Goal: Task Accomplishment & Management: Complete application form

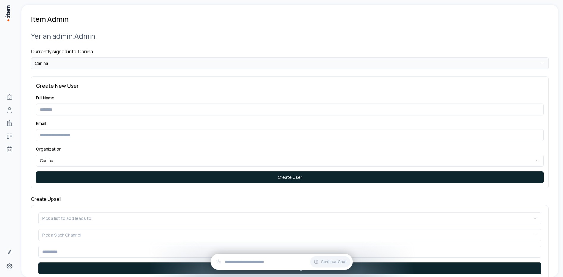
click at [106, 65] on html "**********" at bounding box center [281, 138] width 563 height 277
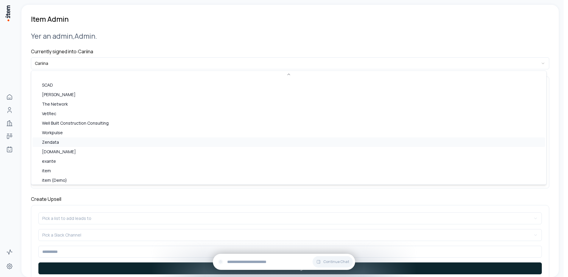
scroll to position [229, 0]
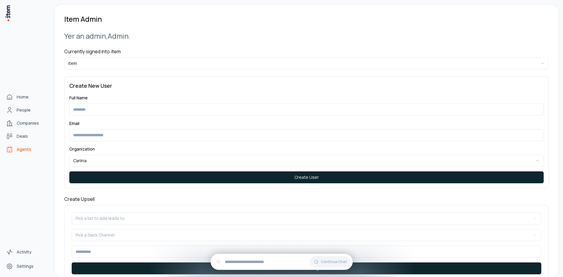
click at [27, 151] on span "Agents" at bounding box center [24, 149] width 15 height 6
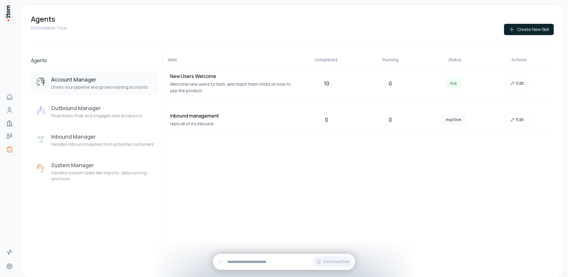
click at [323, 174] on div "Skills Completed Running Status Actions New Users Welcome Welcome new users to …" at bounding box center [357, 152] width 391 height 212
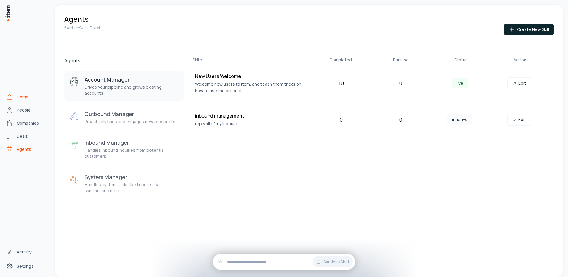
click at [19, 95] on span "Home" at bounding box center [23, 97] width 12 height 6
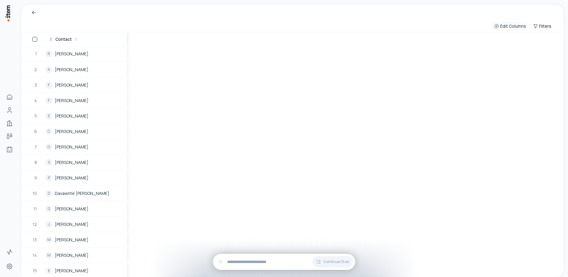
click at [506, 29] on button "Edit Columns" at bounding box center [509, 26] width 37 height 8
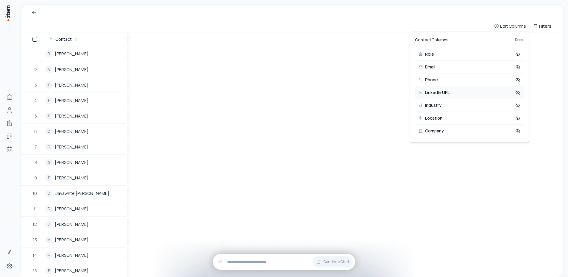
scroll to position [13, 0]
click at [445, 118] on button "Company" at bounding box center [469, 118] width 109 height 13
click at [427, 120] on span "Company" at bounding box center [434, 118] width 19 height 4
click at [430, 52] on span "Email" at bounding box center [430, 54] width 10 height 4
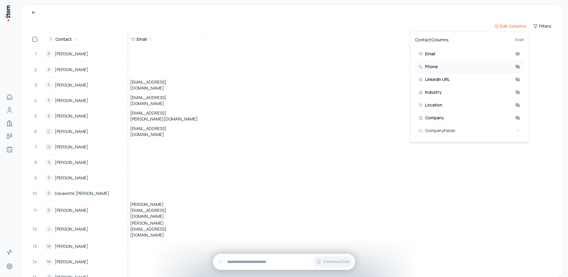
click at [438, 65] on button "Phone" at bounding box center [469, 66] width 109 height 13
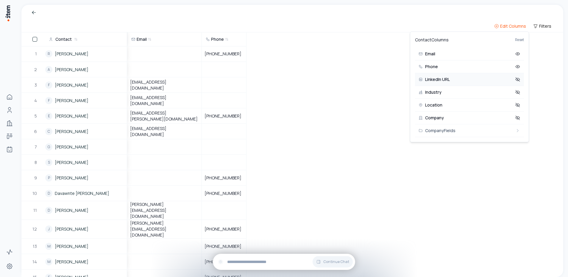
click at [441, 80] on span "LinkedIn URL" at bounding box center [437, 79] width 25 height 4
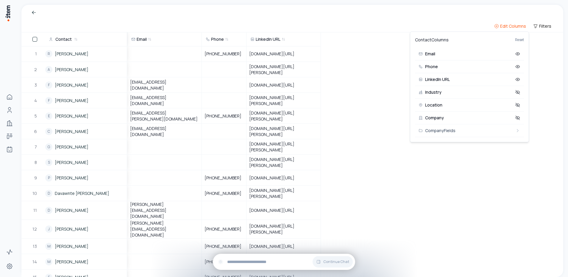
click at [364, 46] on html "Home People Companies Deals Agents Activity Settings Edit Columns Filters Conta…" at bounding box center [284, 138] width 568 height 277
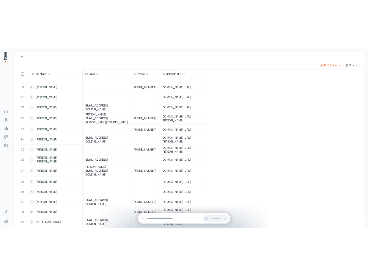
scroll to position [0, 0]
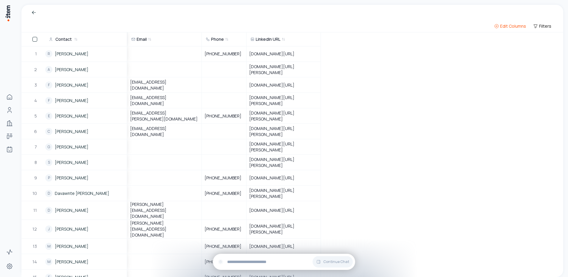
click at [280, 37] on span "LinkedIn URL" at bounding box center [268, 39] width 25 height 6
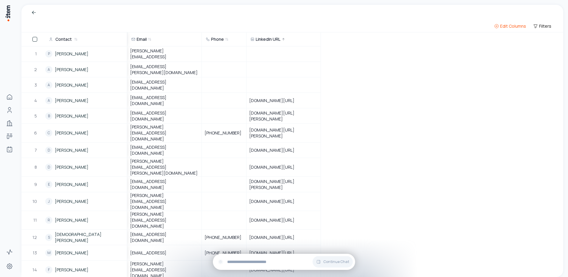
click at [280, 37] on span "LinkedIn URL" at bounding box center [268, 39] width 25 height 6
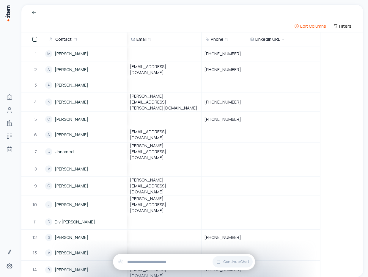
click at [71, 39] on span "Contact" at bounding box center [63, 39] width 16 height 6
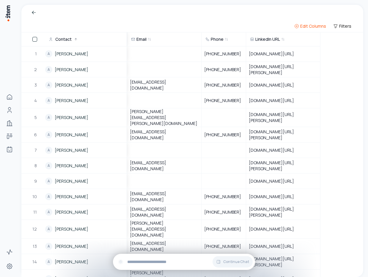
click at [66, 39] on span "Contact" at bounding box center [63, 39] width 16 height 6
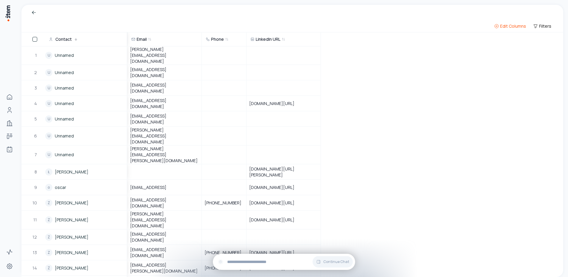
click at [73, 40] on div "Contact" at bounding box center [86, 39] width 74 height 6
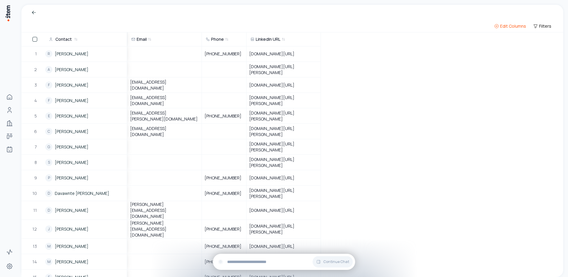
click at [509, 20] on div "Edit Columns Filters" at bounding box center [522, 26] width 62 height 12
click at [507, 23] on span "Edit Columns" at bounding box center [513, 26] width 26 height 6
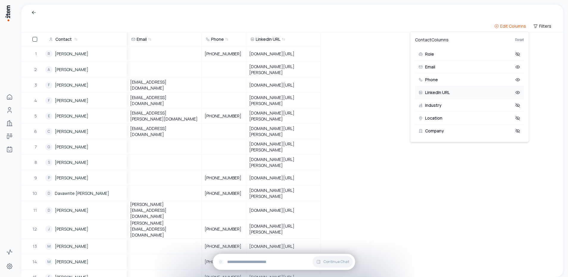
scroll to position [13, 0]
click at [128, 28] on html "Home People Companies Deals Agents Activity Settings Edit Columns Filters Conta…" at bounding box center [284, 138] width 568 height 277
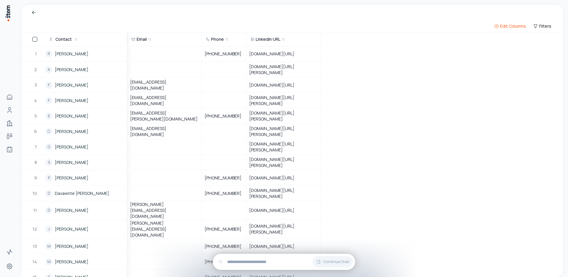
click at [116, 20] on div "Edit Columns Filters" at bounding box center [292, 26] width 522 height 12
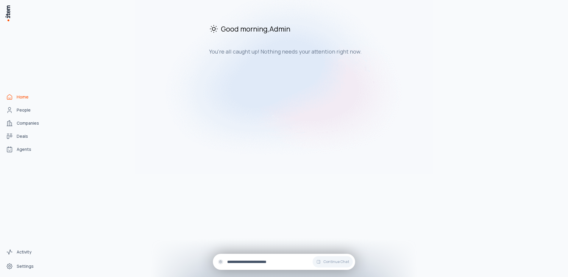
click at [275, 263] on input "text" at bounding box center [288, 261] width 123 height 7
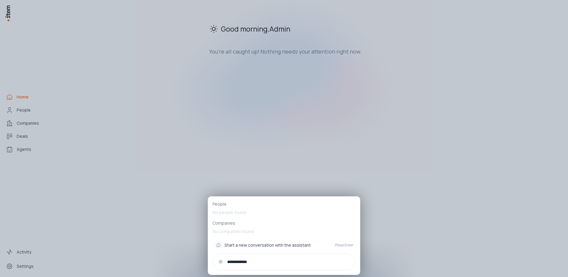
type input "**********"
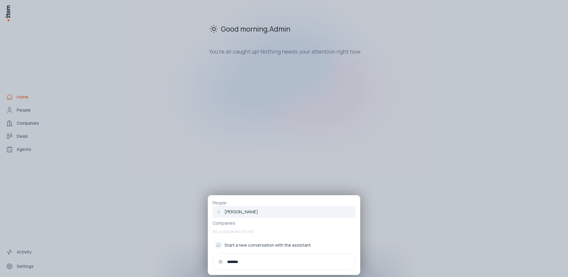
type input "*******"
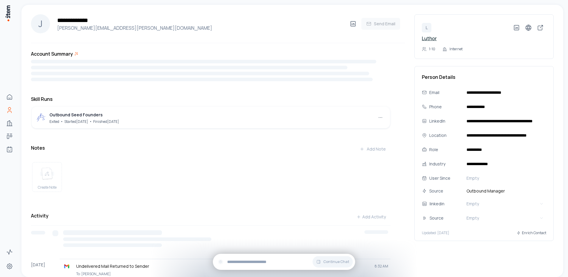
click at [423, 38] on link "Luthor" at bounding box center [428, 38] width 15 height 7
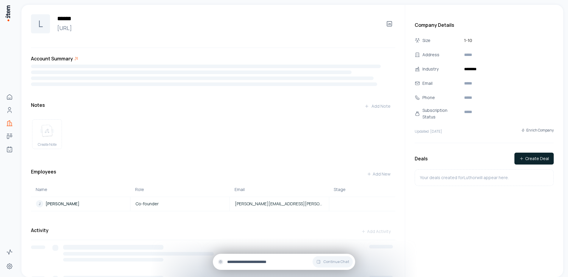
click at [252, 254] on div "Continue Chat" at bounding box center [284, 262] width 142 height 16
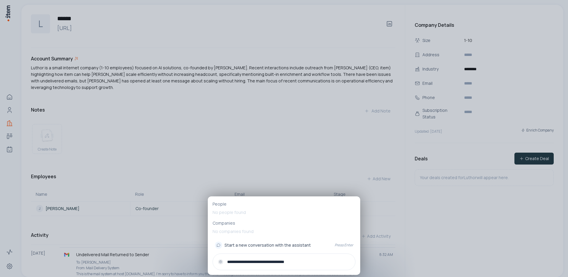
type input "**********"
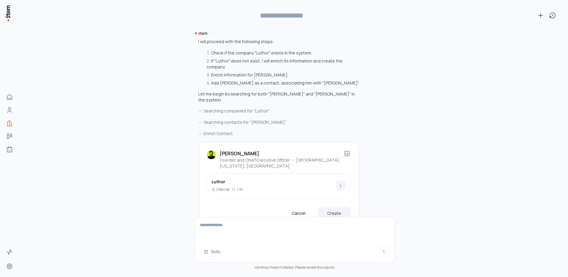
type input "**********"
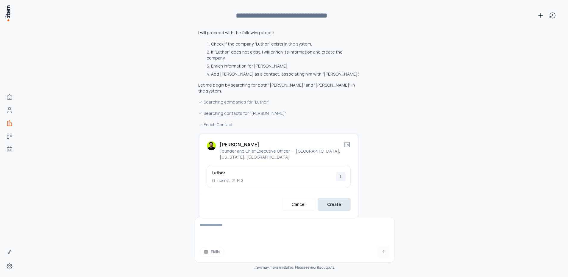
click at [336, 198] on button "Create" at bounding box center [333, 204] width 33 height 13
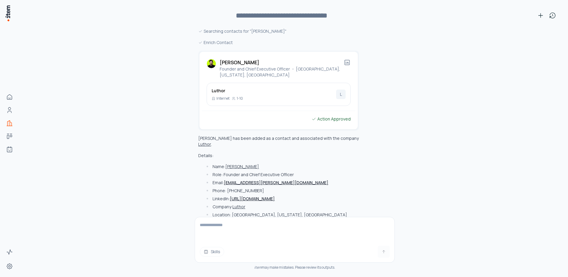
scroll to position [132, 0]
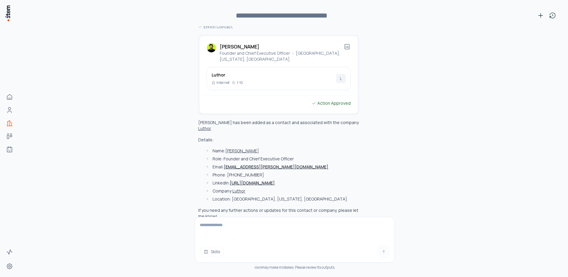
click at [235, 148] on button "[PERSON_NAME]" at bounding box center [242, 151] width 34 height 6
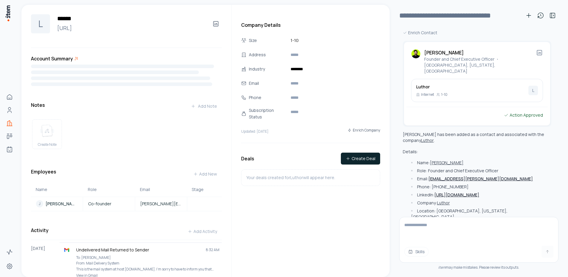
scroll to position [144, 0]
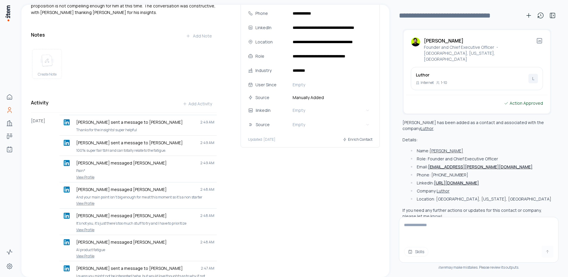
scroll to position [190, 0]
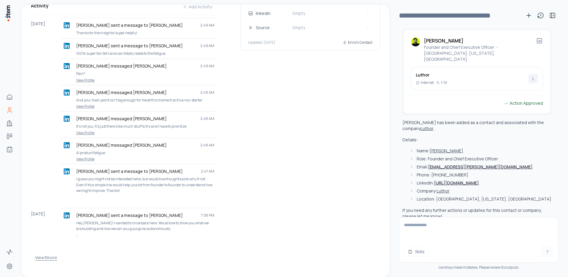
click at [53, 252] on button "View 3 more" at bounding box center [46, 258] width 22 height 12
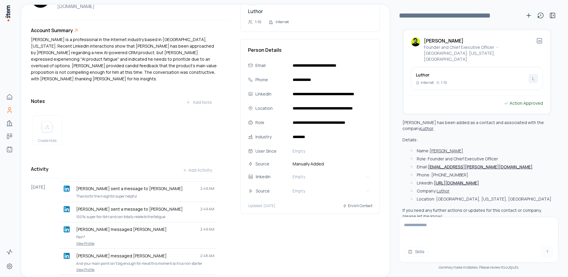
scroll to position [0, 0]
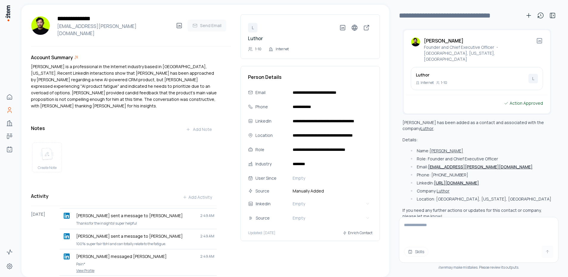
drag, startPoint x: 123, startPoint y: 65, endPoint x: 147, endPoint y: 97, distance: 40.4
click at [147, 97] on p "Glenn Espinosa is a professional in the Internet industry based in San Francisc…" at bounding box center [124, 86] width 186 height 46
click at [155, 87] on p "Glenn Espinosa is a professional in the Internet industry based in San Francisc…" at bounding box center [124, 86] width 186 height 46
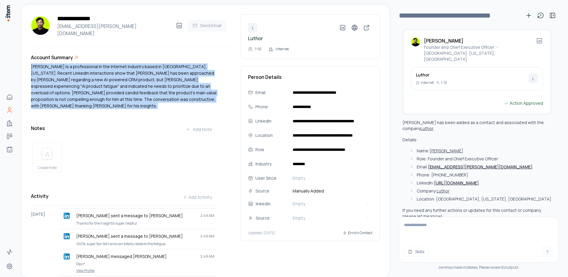
click at [155, 87] on p "Glenn Espinosa is a professional in the Internet industry based in San Francisc…" at bounding box center [124, 86] width 186 height 46
click at [96, 64] on p "Glenn Espinosa is a professional in the Internet industry based in San Francisc…" at bounding box center [124, 86] width 186 height 46
drag, startPoint x: 23, startPoint y: 44, endPoint x: 201, endPoint y: 96, distance: 185.7
click at [201, 96] on p "Glenn Espinosa is a professional in the Internet industry based in San Francisc…" at bounding box center [124, 86] width 186 height 46
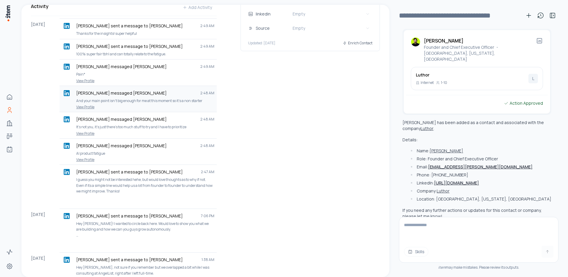
scroll to position [179, 0]
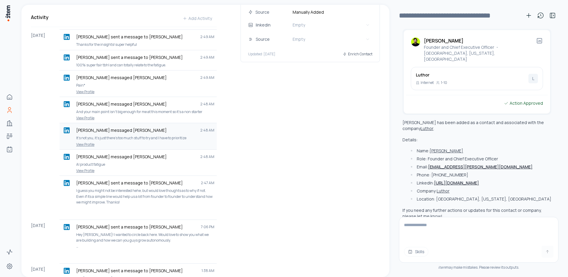
click at [138, 135] on p "It’s not you, it’s just there’s too much stuff to try and I have to prioritize" at bounding box center [145, 138] width 138 height 6
click at [181, 135] on p "It’s not you, it’s just there’s too much stuff to try and I have to prioritize" at bounding box center [145, 138] width 138 height 6
click at [365, 151] on div "**********" at bounding box center [305, 99] width 149 height 546
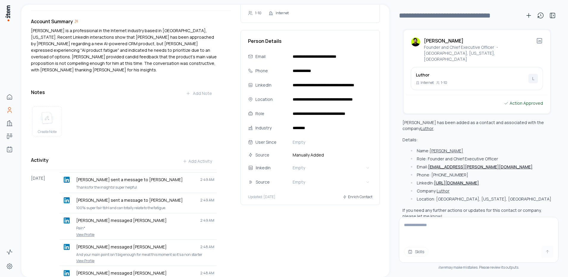
scroll to position [0, 0]
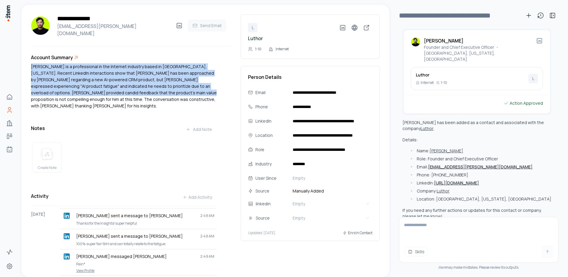
drag, startPoint x: 94, startPoint y: 48, endPoint x: 161, endPoint y: 92, distance: 80.3
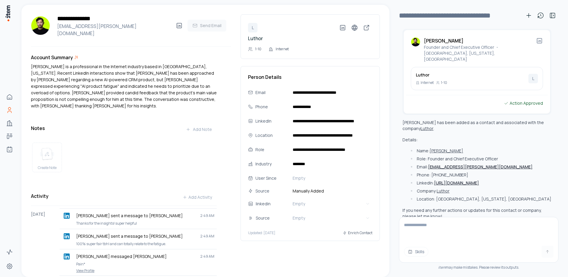
click at [161, 91] on p "Glenn Espinosa is a professional in the Internet industry based in San Francisc…" at bounding box center [124, 86] width 186 height 46
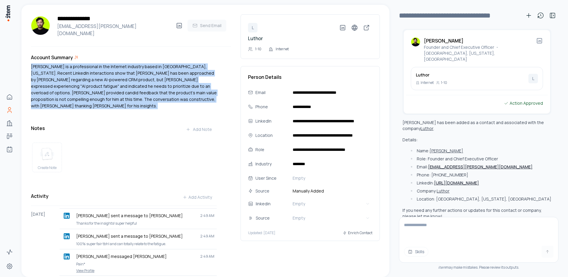
click at [161, 91] on p "Glenn Espinosa is a professional in the Internet industry based in San Francisc…" at bounding box center [124, 86] width 186 height 46
click at [127, 72] on p "Glenn Espinosa is a professional in the Internet industry based in San Francisc…" at bounding box center [124, 86] width 186 height 46
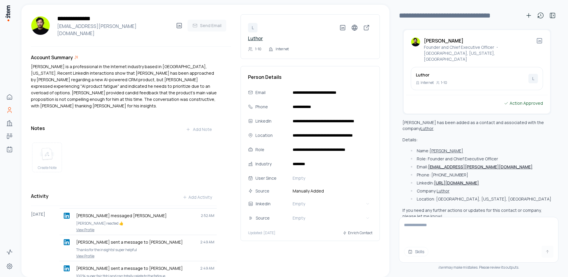
click at [253, 40] on link "Luthor" at bounding box center [255, 38] width 15 height 7
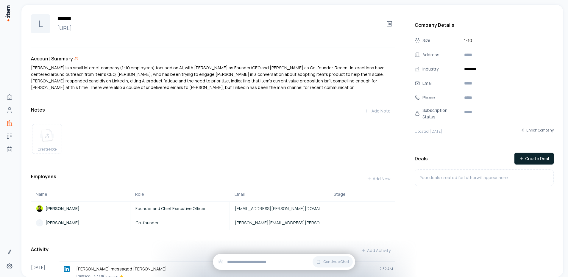
scroll to position [81, 0]
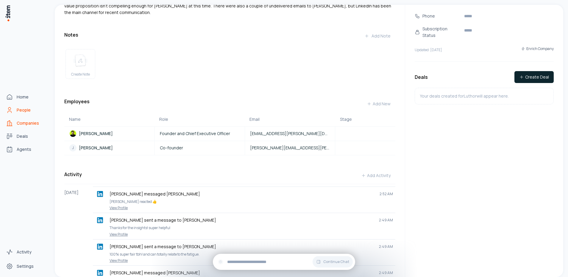
click at [14, 106] on link "People" at bounding box center [26, 110] width 45 height 12
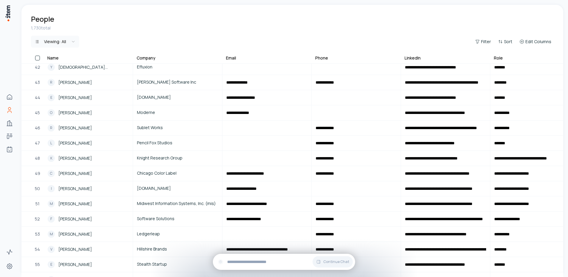
scroll to position [465, 0]
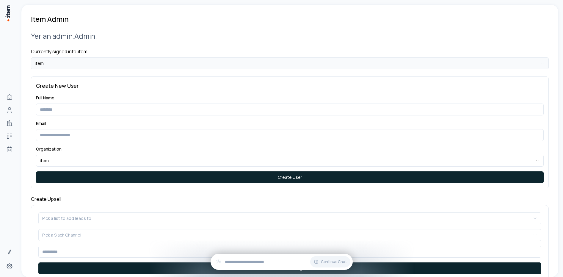
click at [138, 66] on html "**********" at bounding box center [281, 138] width 563 height 277
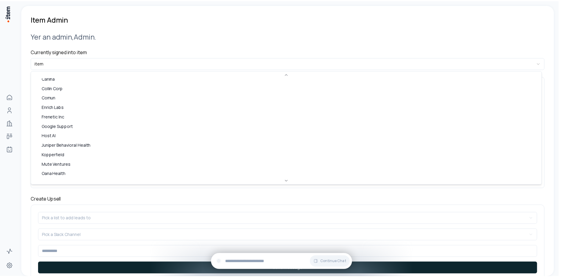
scroll to position [26, 0]
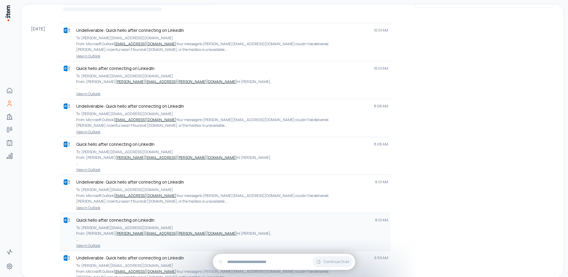
scroll to position [331, 0]
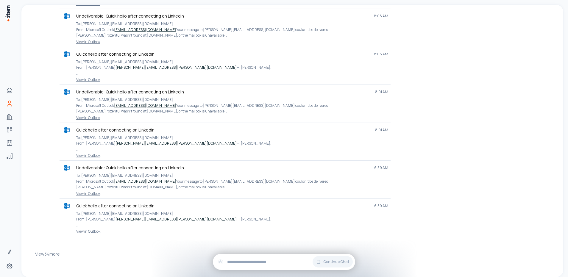
click at [55, 252] on button "View 34 more" at bounding box center [47, 254] width 25 height 12
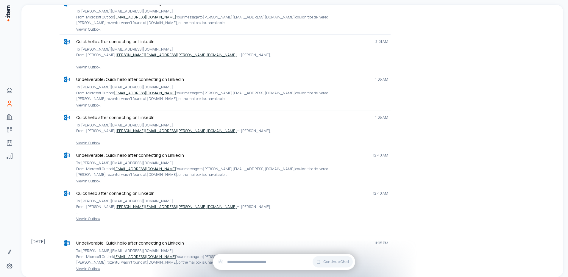
scroll to position [0, 0]
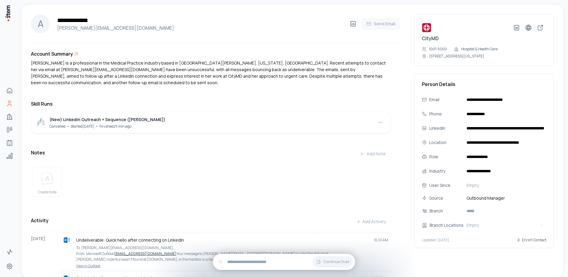
drag, startPoint x: 175, startPoint y: 70, endPoint x: 195, endPoint y: 143, distance: 75.9
click at [175, 70] on div "[PERSON_NAME] is a professional in the Medical Practice industry based in [GEOG…" at bounding box center [210, 73] width 359 height 26
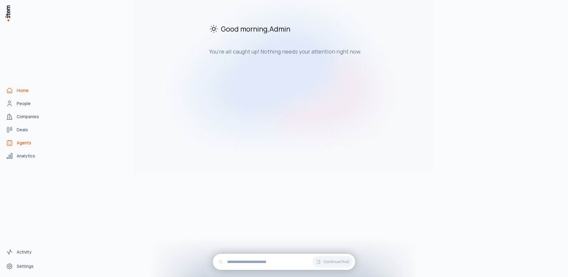
click at [20, 141] on span "Agents" at bounding box center [24, 143] width 15 height 6
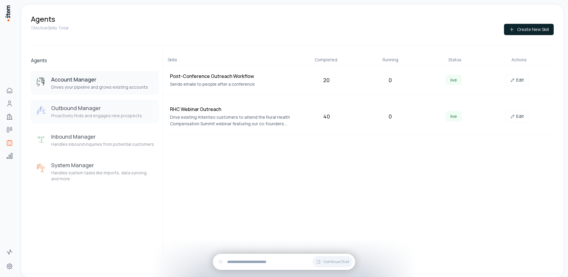
click at [92, 110] on h3 "Outbound Manager" at bounding box center [96, 107] width 91 height 7
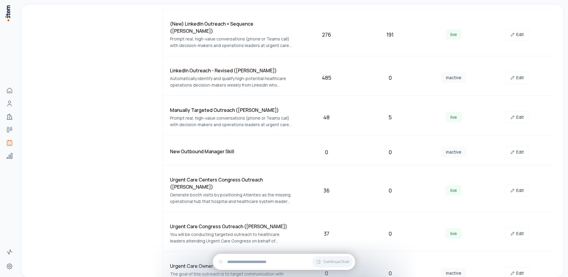
scroll to position [346, 0]
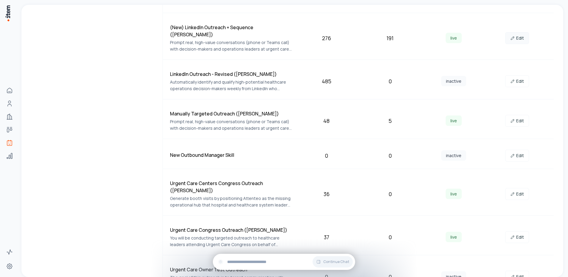
click at [519, 38] on link "Edit" at bounding box center [517, 38] width 24 height 12
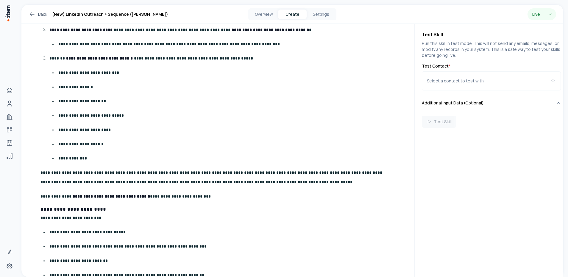
scroll to position [738, 0]
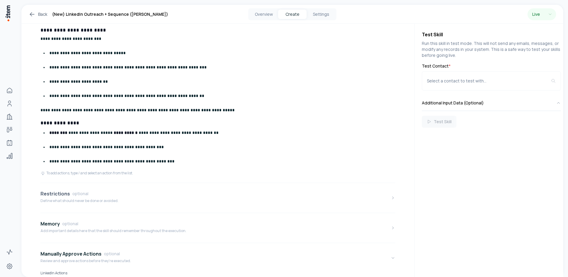
click at [96, 195] on div "Restrictions optional" at bounding box center [79, 193] width 78 height 7
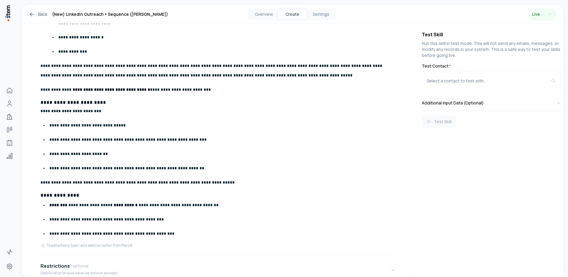
scroll to position [813, 0]
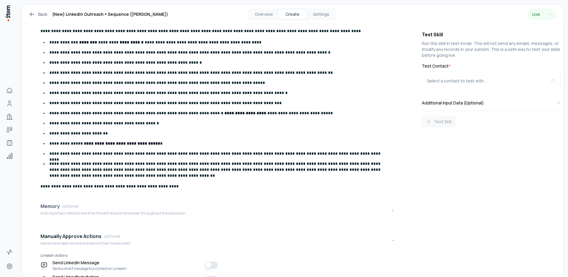
click at [168, 209] on div "Memory optional" at bounding box center [113, 206] width 146 height 7
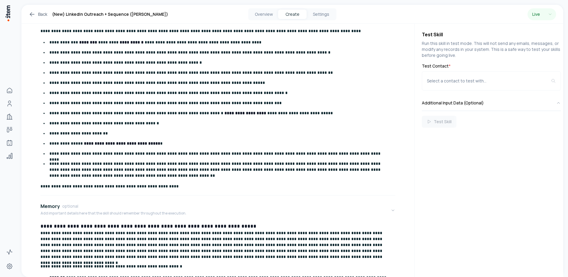
scroll to position [1050, 0]
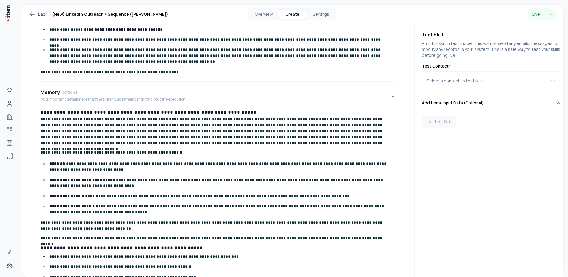
click at [184, 170] on p "**********" at bounding box center [219, 167] width 341 height 12
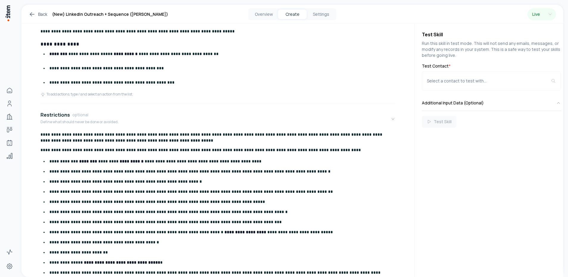
scroll to position [109, 0]
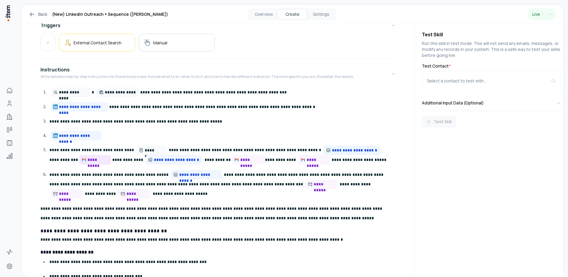
click at [87, 158] on span "**********" at bounding box center [97, 160] width 21 height 6
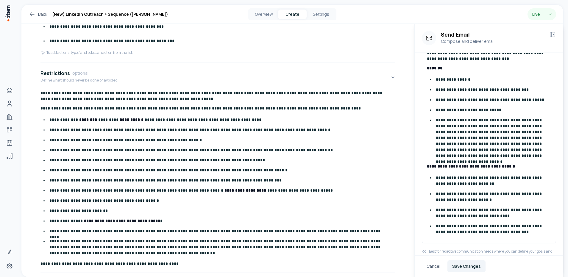
scroll to position [1372, 0]
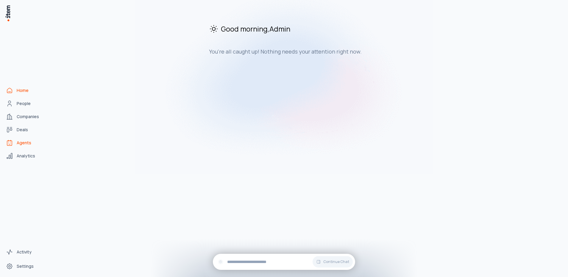
click at [28, 146] on link "Agents" at bounding box center [26, 143] width 45 height 12
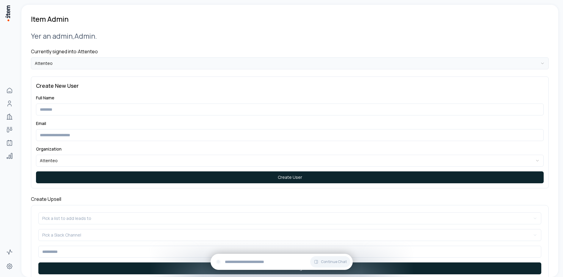
click at [88, 61] on html "**********" at bounding box center [281, 138] width 563 height 277
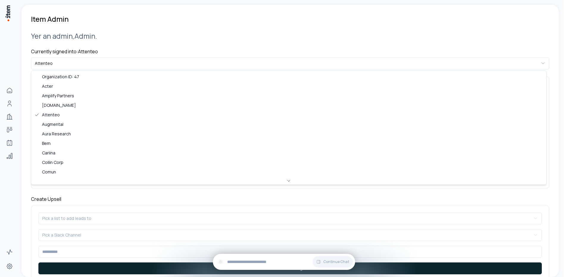
scroll to position [229, 0]
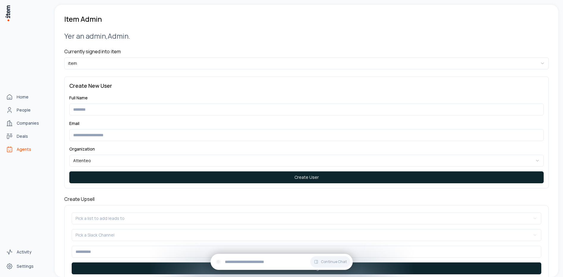
click at [14, 147] on link "Agents" at bounding box center [26, 149] width 45 height 12
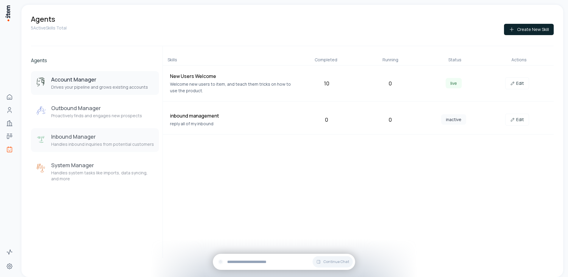
click at [106, 149] on button "Inbound Manager Handles inbound inquiries from potential customers" at bounding box center [95, 140] width 128 height 24
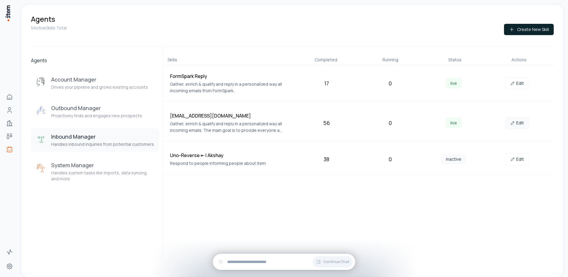
click at [516, 120] on link "Edit" at bounding box center [517, 123] width 24 height 12
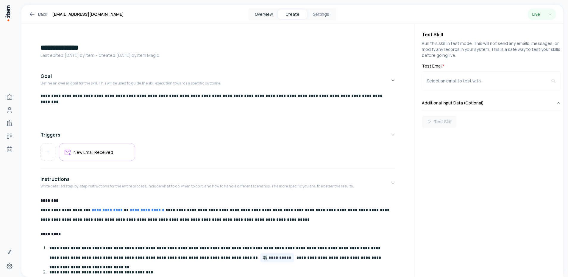
click at [271, 13] on button "Overview" at bounding box center [263, 15] width 29 height 10
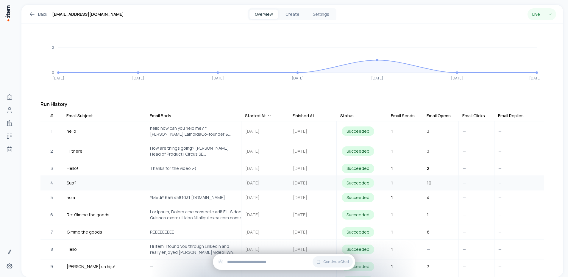
scroll to position [1, 0]
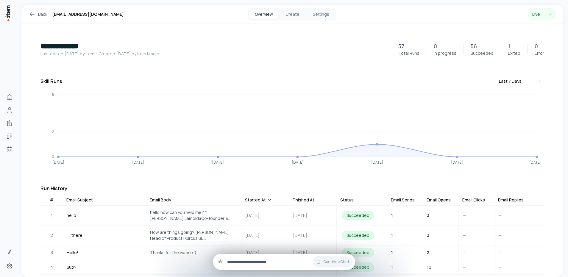
click at [231, 264] on input "text" at bounding box center [288, 261] width 123 height 7
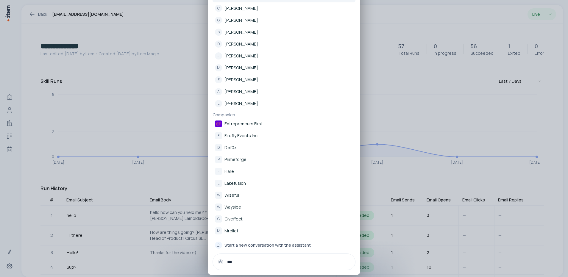
type input "****"
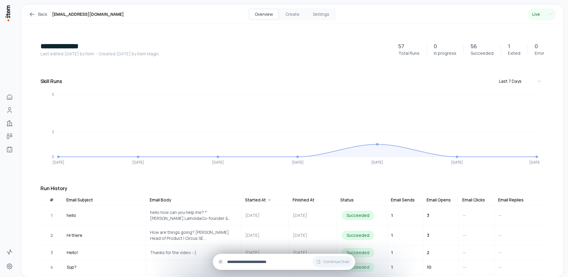
click at [217, 258] on div "Continue Chat" at bounding box center [284, 262] width 142 height 16
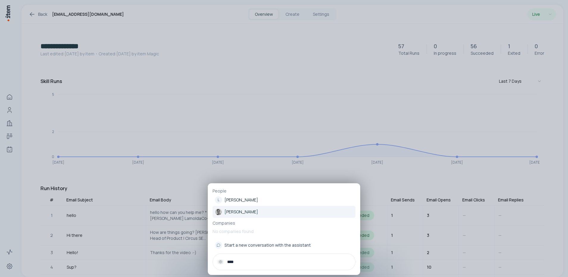
type input "****"
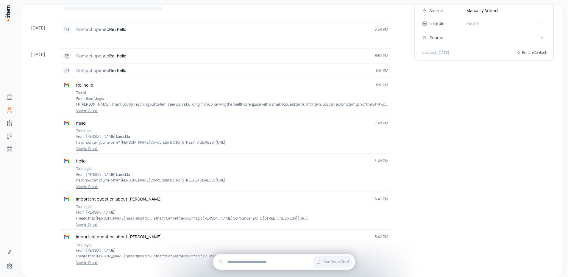
scroll to position [225, 0]
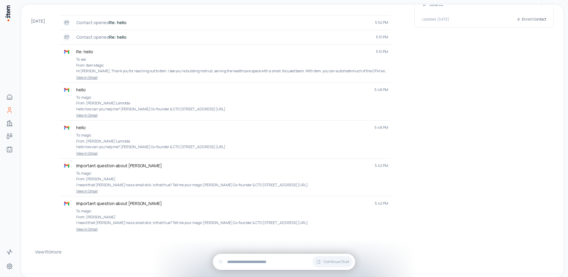
click at [48, 163] on div "Sep 3" at bounding box center [45, 124] width 29 height 219
click at [53, 253] on button "View 150 more" at bounding box center [48, 252] width 26 height 12
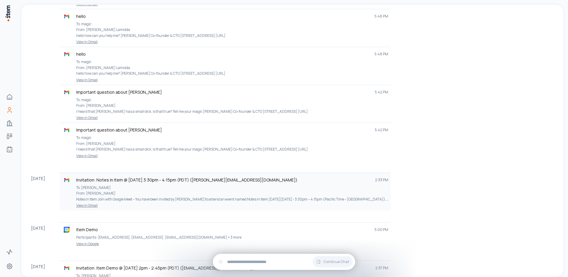
scroll to position [303, 0]
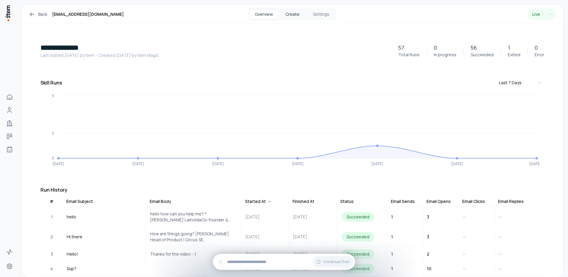
click at [297, 12] on button "Create" at bounding box center [292, 15] width 29 height 10
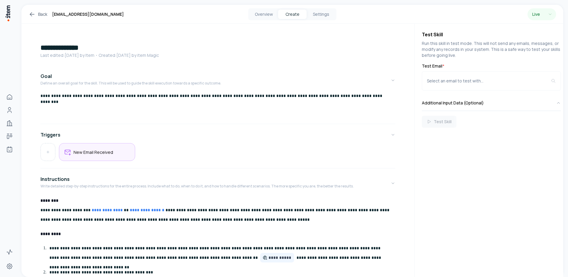
click at [86, 159] on div "New Email Received" at bounding box center [97, 152] width 76 height 18
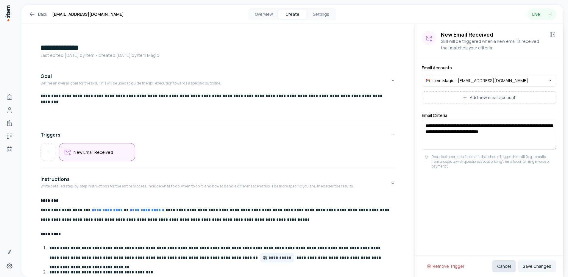
click at [501, 267] on button "Cancel" at bounding box center [503, 266] width 23 height 12
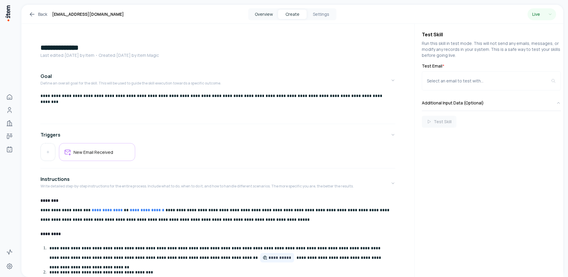
click at [257, 13] on button "Overview" at bounding box center [263, 15] width 29 height 10
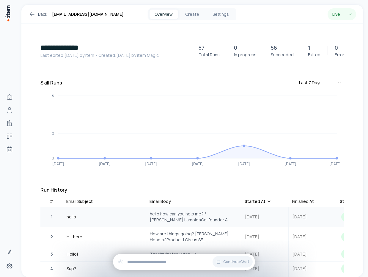
click at [191, 218] on span "hello how can you help me? *Efrén A. LamoldaCo-founder & CTO* 2325 3rd st San F…" at bounding box center [193, 217] width 87 height 12
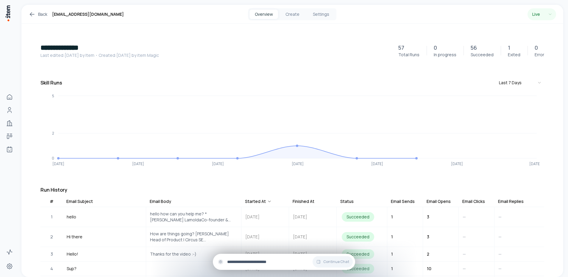
click at [264, 269] on div "Continue Chat" at bounding box center [284, 262] width 142 height 16
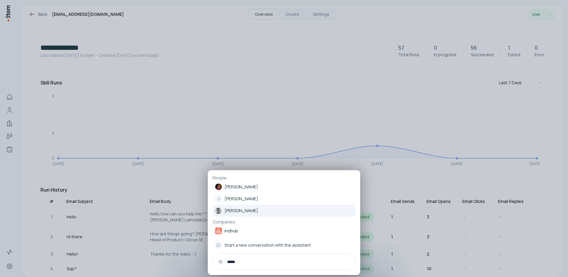
type input "*****"
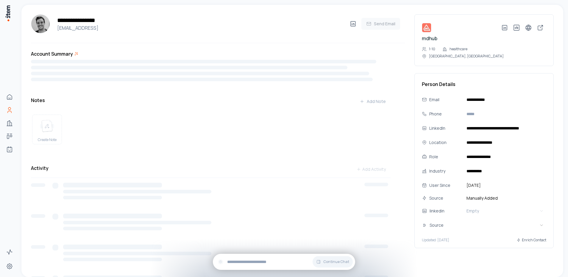
scroll to position [38, 0]
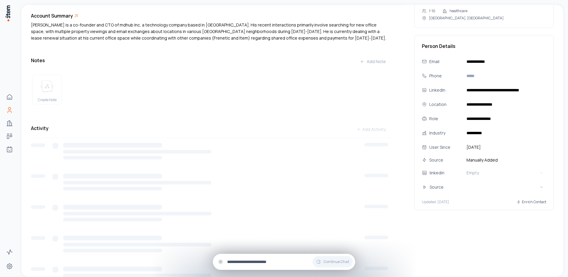
click at [255, 266] on div "Continue Chat" at bounding box center [284, 262] width 142 height 16
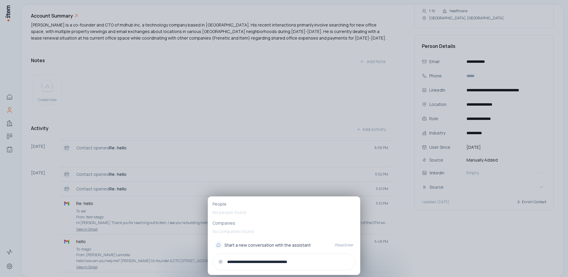
type input "**********"
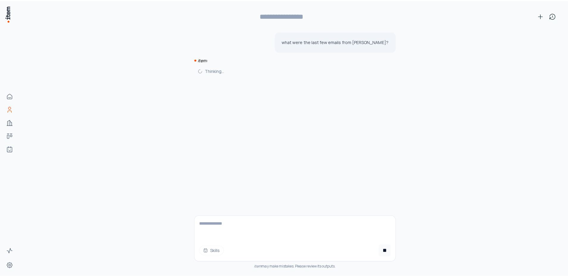
scroll to position [0, 0]
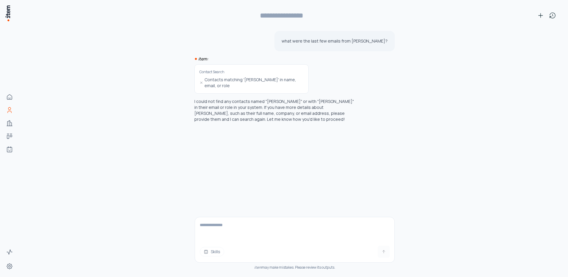
type input "**********"
click at [297, 246] on div "Skills" at bounding box center [294, 252] width 199 height 12
click at [296, 234] on textarea at bounding box center [294, 229] width 199 height 24
type textarea "*"
type textarea "*******"
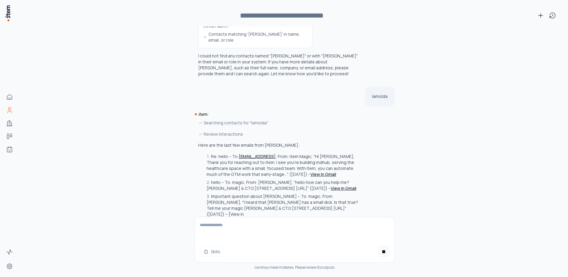
scroll to position [57, 0]
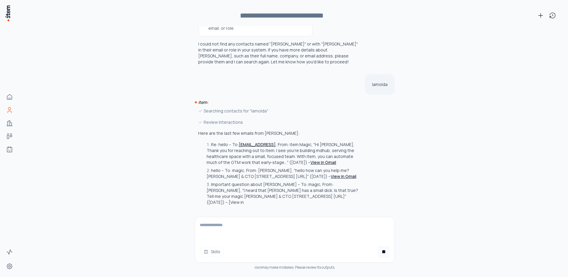
click at [265, 228] on textarea at bounding box center [294, 229] width 199 height 24
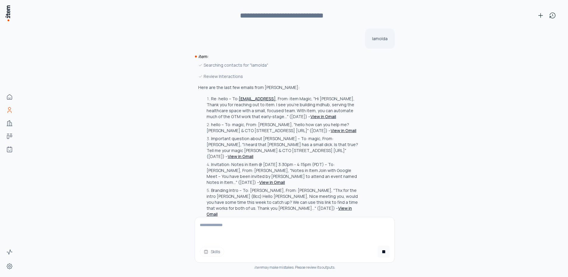
scroll to position [118, 0]
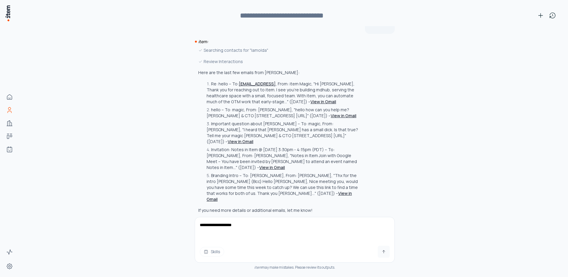
type textarea "**********"
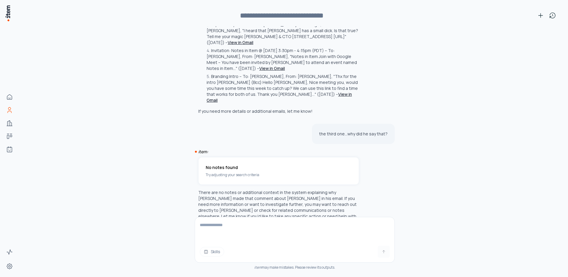
scroll to position [223, 0]
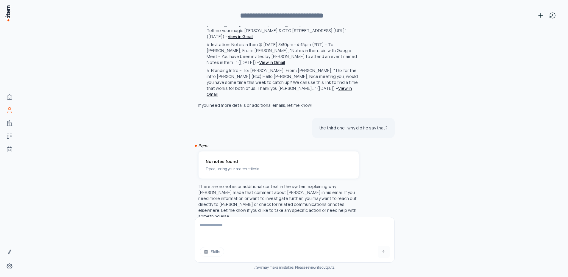
click at [260, 227] on textarea at bounding box center [294, 229] width 199 height 24
type textarea "**********"
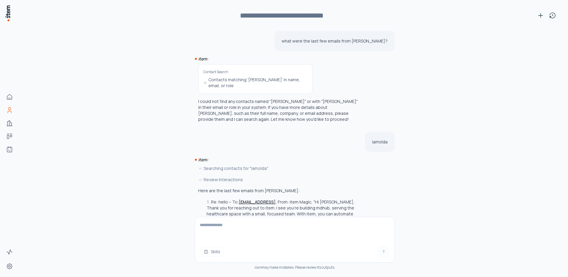
scroll to position [313, 0]
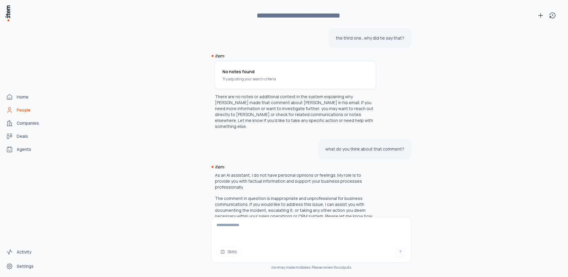
click at [14, 107] on link "People" at bounding box center [26, 110] width 45 height 12
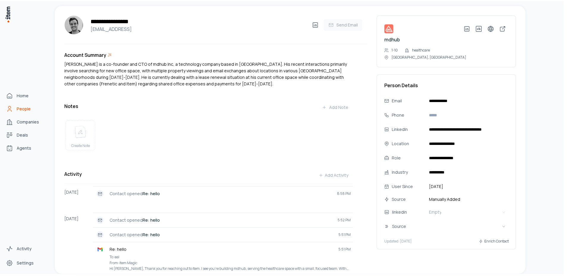
scroll to position [0, 0]
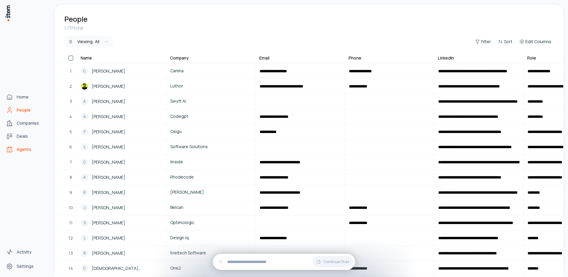
click at [9, 148] on icon "Agents" at bounding box center [9, 149] width 7 height 7
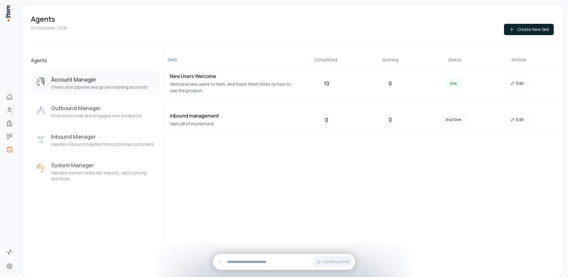
click at [106, 92] on button "Account Manager Drives your pipeline and grows existing accounts" at bounding box center [95, 83] width 128 height 24
click at [108, 114] on p "Proactively finds and engages new prospects" at bounding box center [96, 116] width 91 height 6
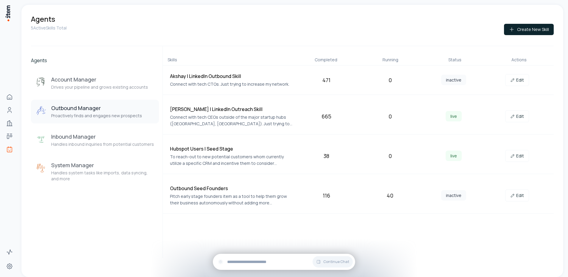
click at [87, 227] on div "Agents Account Manager Drives your pipeline and grows existing accounts Outboun…" at bounding box center [95, 152] width 128 height 212
click at [94, 85] on p "Drives your pipeline and grows existing accounts" at bounding box center [99, 87] width 97 height 6
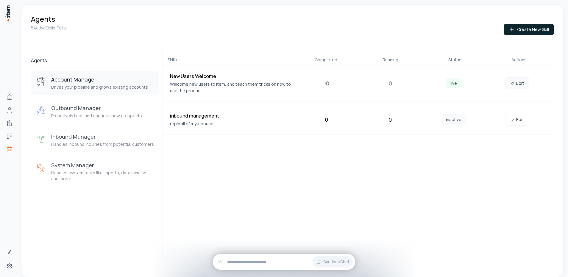
click at [523, 84] on link "Edit" at bounding box center [517, 83] width 24 height 12
click at [260, 262] on input "text" at bounding box center [288, 261] width 123 height 7
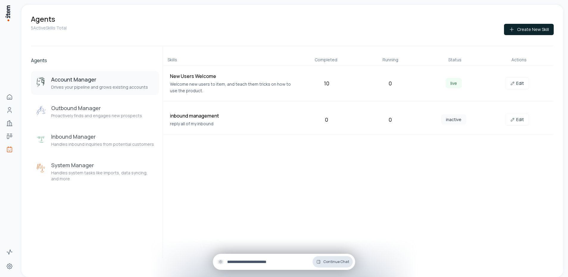
click at [338, 267] on button "Continue Chat" at bounding box center [332, 261] width 40 height 11
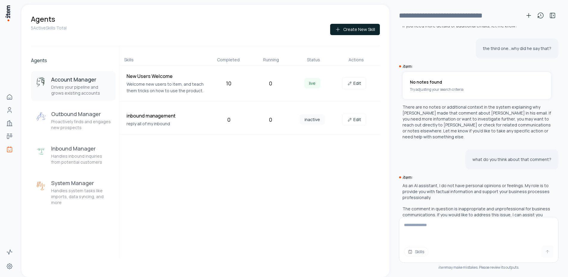
scroll to position [337, 0]
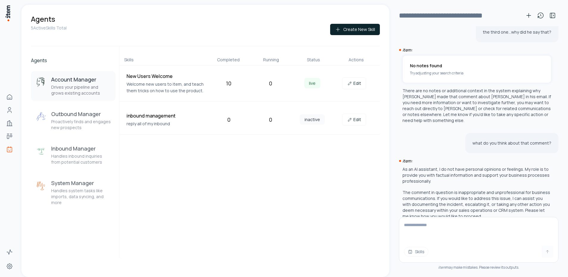
click at [454, 225] on textarea at bounding box center [478, 229] width 159 height 24
click at [536, 16] on button at bounding box center [540, 16] width 12 height 12
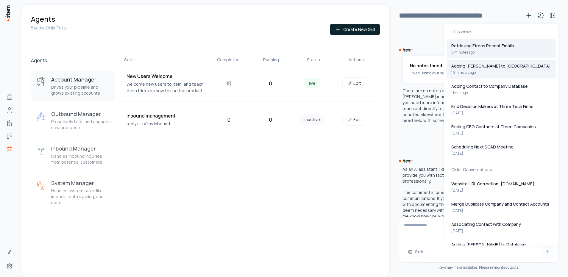
click at [482, 65] on p "Adding [PERSON_NAME] to [GEOGRAPHIC_DATA]" at bounding box center [500, 66] width 99 height 6
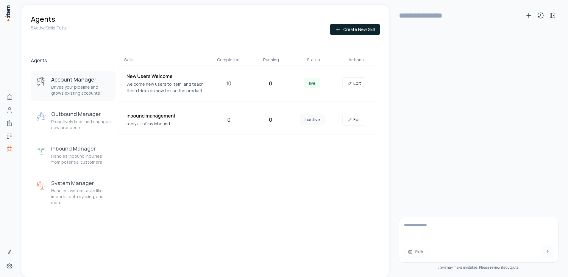
scroll to position [0, 0]
type input "**********"
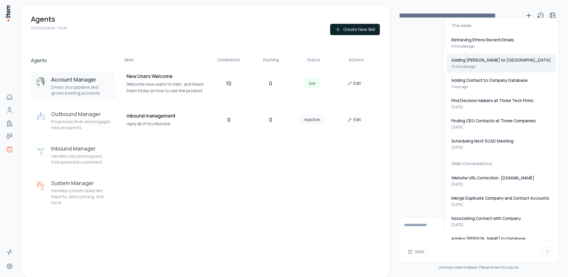
scroll to position [104, 0]
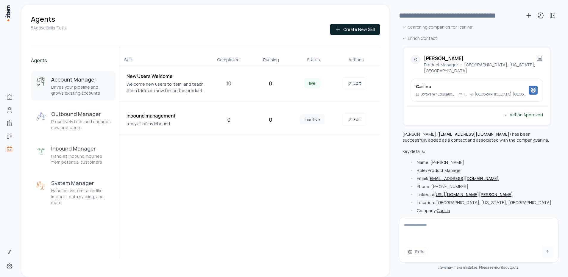
click at [451, 229] on textarea at bounding box center [478, 229] width 159 height 24
click at [425, 250] on button "Skills" at bounding box center [416, 252] width 24 height 10
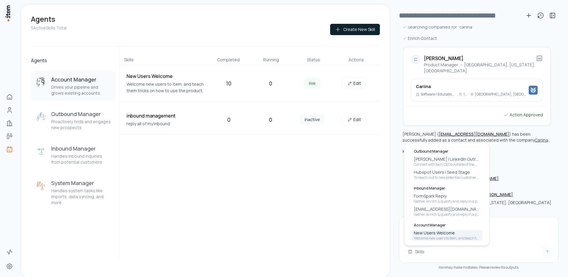
click at [432, 236] on p "Welcome new users to item, and teach them tricks on how to use the product." at bounding box center [446, 238] width 66 height 5
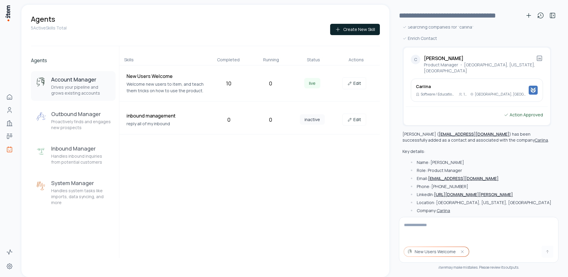
click at [446, 231] on textarea at bounding box center [478, 229] width 159 height 24
type textarea "**********"
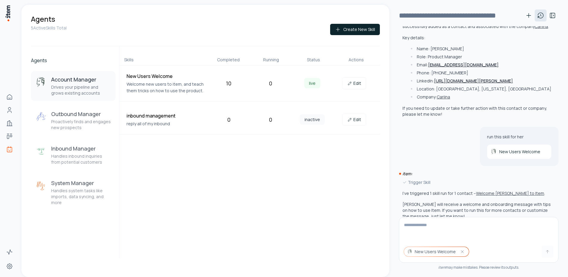
scroll to position [229, 0]
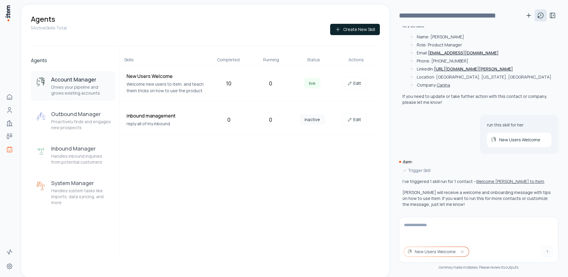
click at [542, 12] on icon at bounding box center [540, 15] width 7 height 7
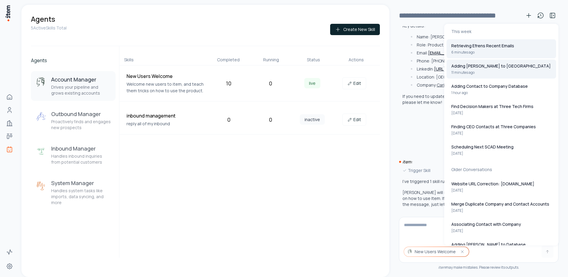
click at [495, 51] on button "Retrieving Efrens Recent Emails 6 minutes ago" at bounding box center [500, 48] width 109 height 19
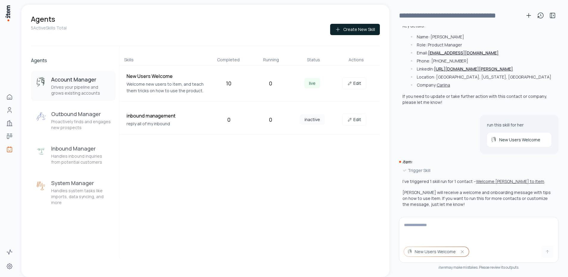
type input "**********"
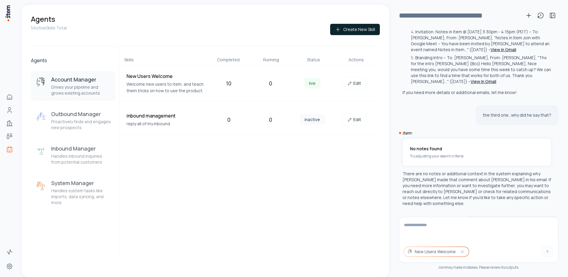
scroll to position [261, 0]
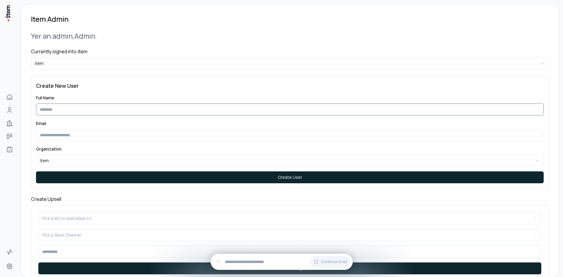
click at [69, 107] on input "Full Name" at bounding box center [290, 110] width 508 height 12
paste input "**********"
type input "**********"
click at [71, 134] on input "Email" at bounding box center [290, 135] width 508 height 12
paste input "**********"
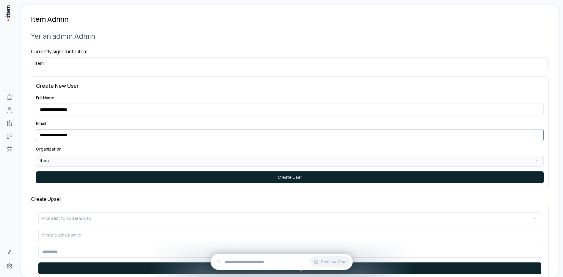
type input "**********"
click at [87, 156] on html "**********" at bounding box center [281, 138] width 563 height 277
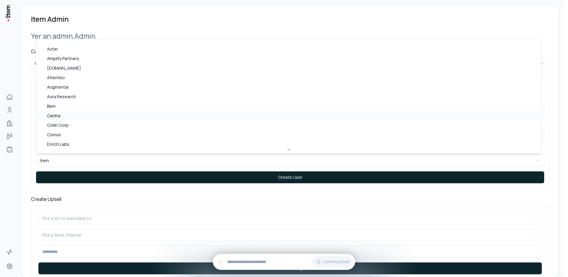
select select "**"
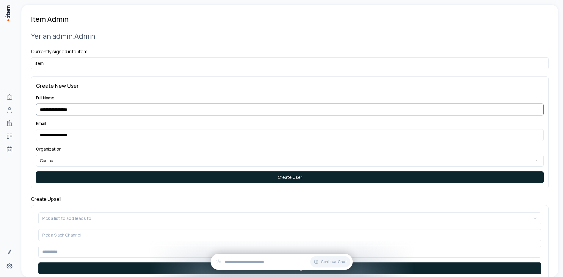
click at [141, 107] on input "**********" at bounding box center [290, 110] width 508 height 12
click at [131, 131] on input "**********" at bounding box center [290, 135] width 508 height 12
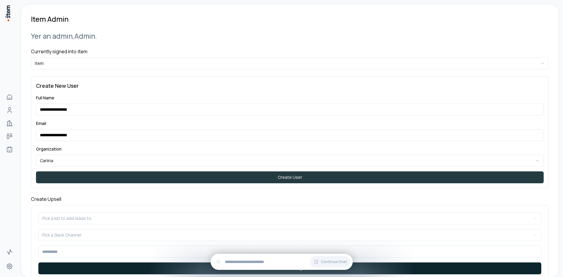
click at [154, 177] on button "Create User" at bounding box center [290, 177] width 508 height 12
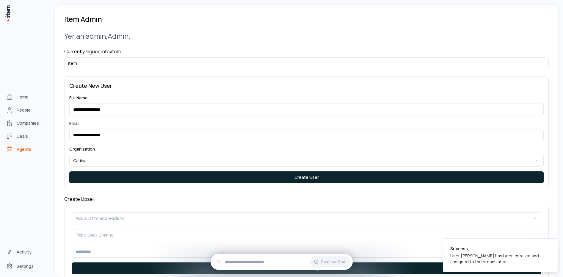
click at [27, 148] on span "Agents" at bounding box center [24, 149] width 15 height 6
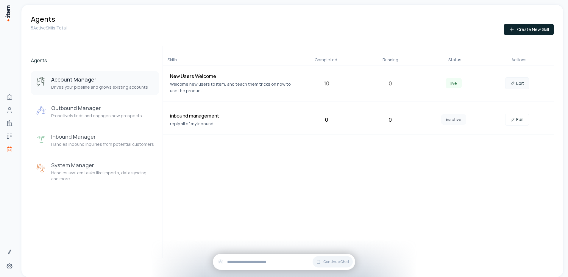
click at [514, 84] on icon at bounding box center [512, 83] width 5 height 5
click at [233, 261] on input "text" at bounding box center [288, 261] width 123 height 7
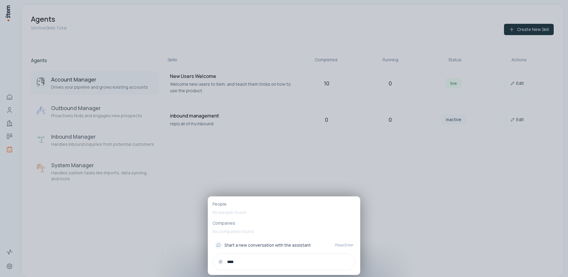
paste input "**********"
type input "**********"
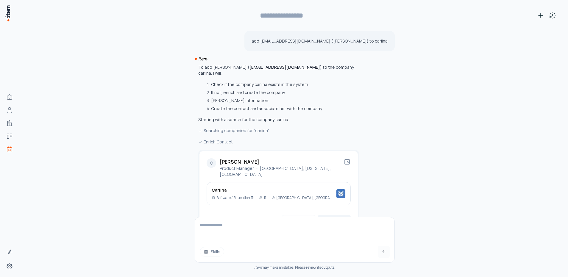
scroll to position [23, 0]
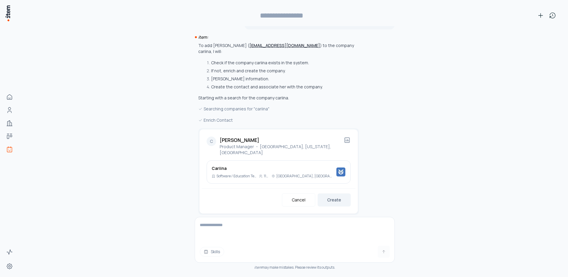
type input "**********"
click at [332, 192] on button "Create" at bounding box center [333, 198] width 33 height 13
